Goal: Find specific page/section: Find specific page/section

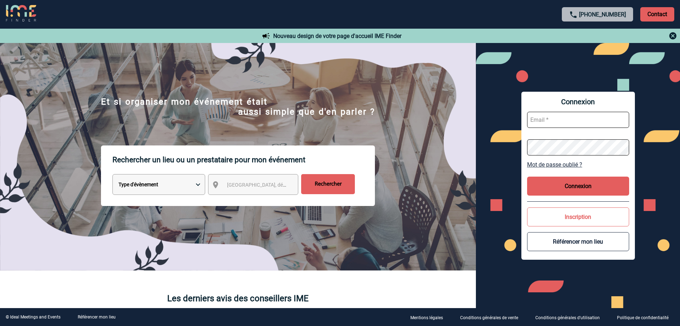
scroll to position [72, 0]
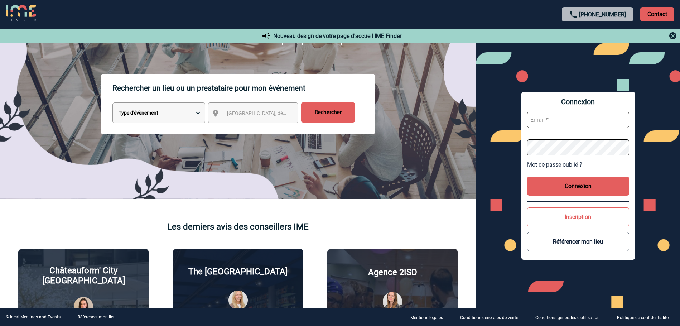
click at [263, 118] on span "[GEOGRAPHIC_DATA], département, région..." at bounding box center [259, 113] width 71 height 10
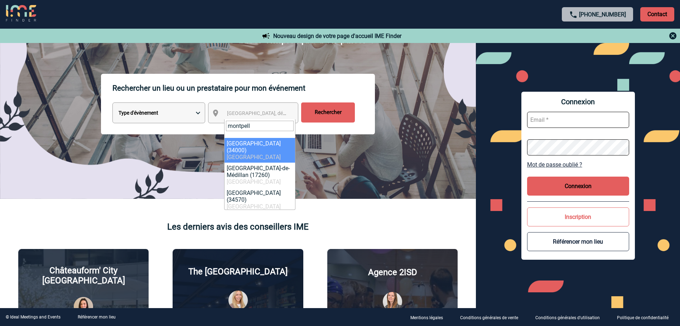
type input "montpell"
select select "29306"
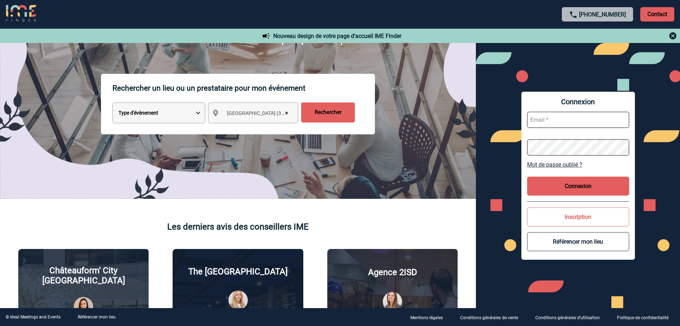
click at [328, 112] on input "Rechercher" at bounding box center [328, 112] width 54 height 20
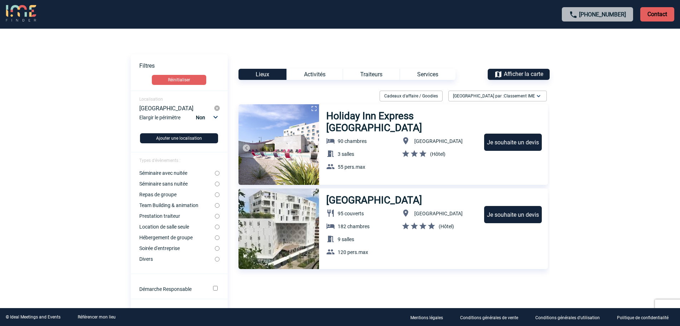
click at [616, 94] on body "[PHONE_NUMBER] Contact Contact Voir les filtres Filtres Réinitialiser Localisat…" at bounding box center [340, 163] width 680 height 326
